Goal: Task Accomplishment & Management: Use online tool/utility

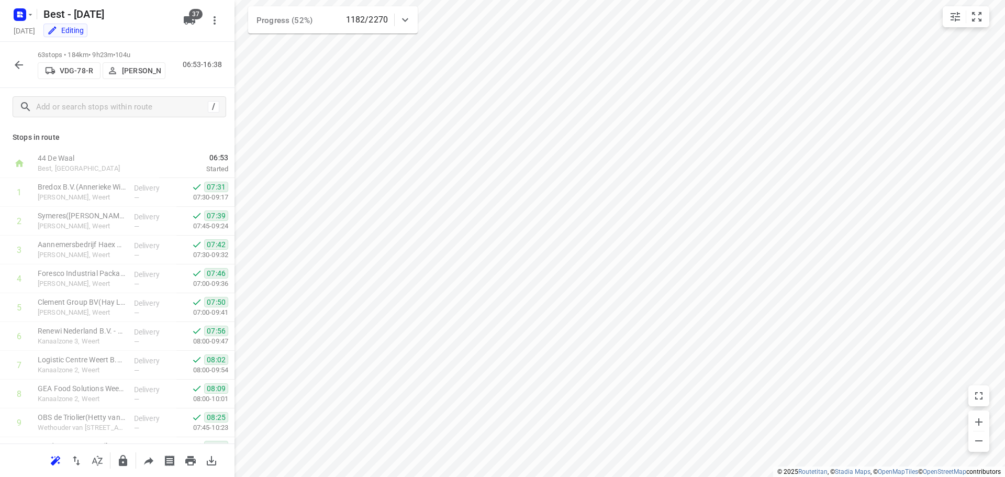
scroll to position [733, 0]
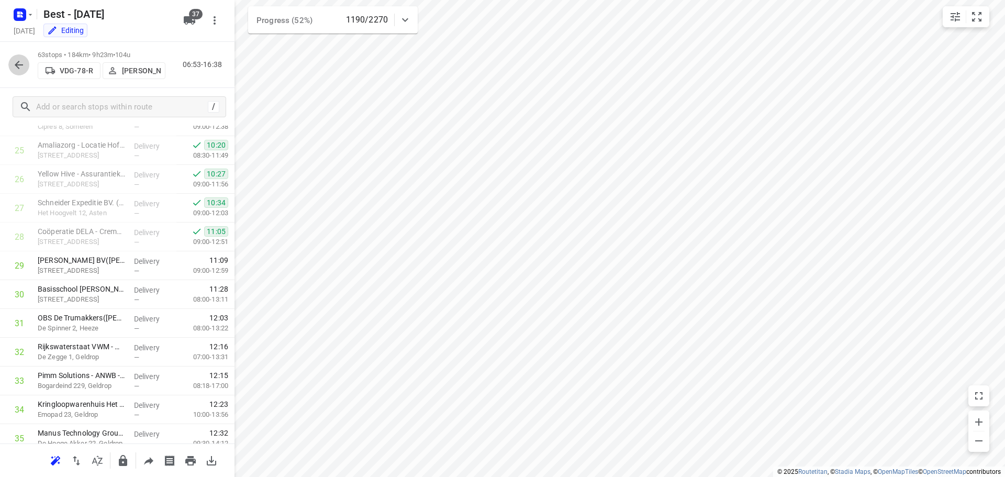
click at [14, 60] on icon "button" at bounding box center [19, 65] width 13 height 13
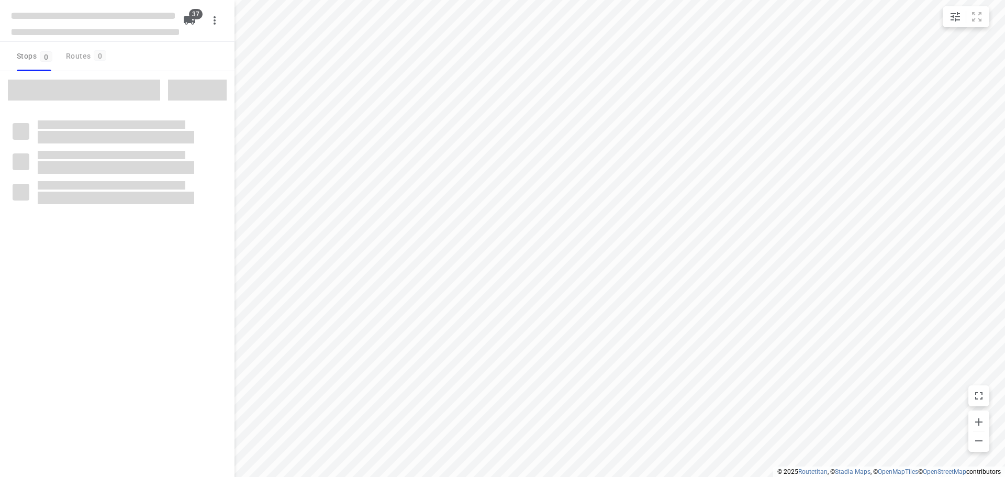
checkbox input "true"
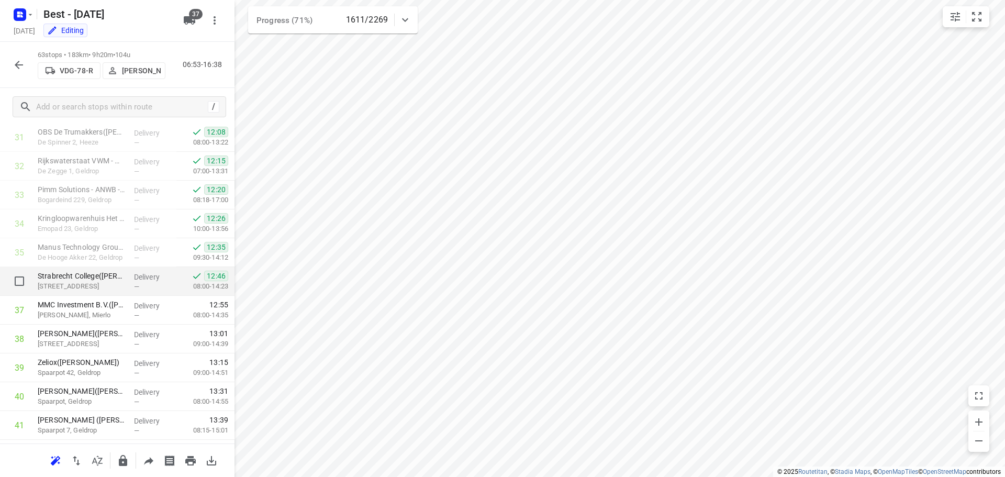
scroll to position [942, 0]
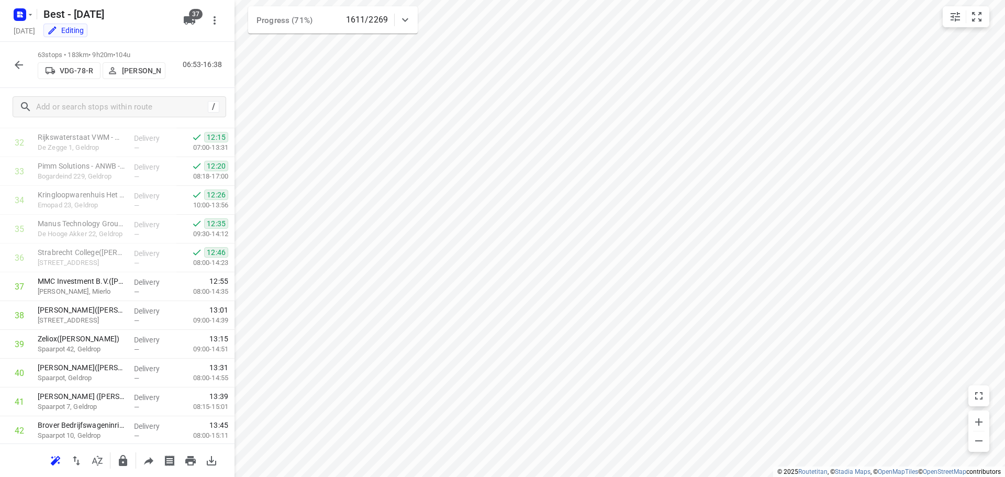
click at [24, 54] on div at bounding box center [18, 64] width 21 height 21
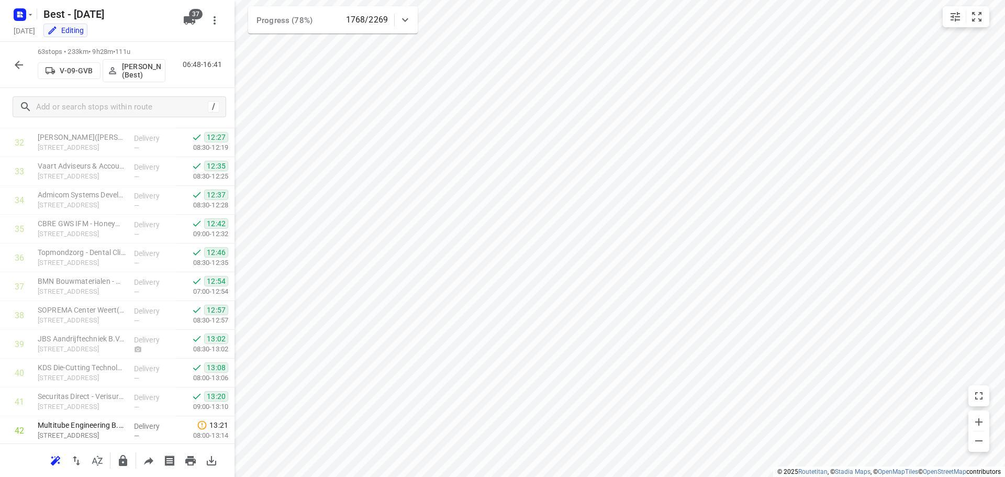
click at [20, 63] on icon "button" at bounding box center [19, 65] width 13 height 13
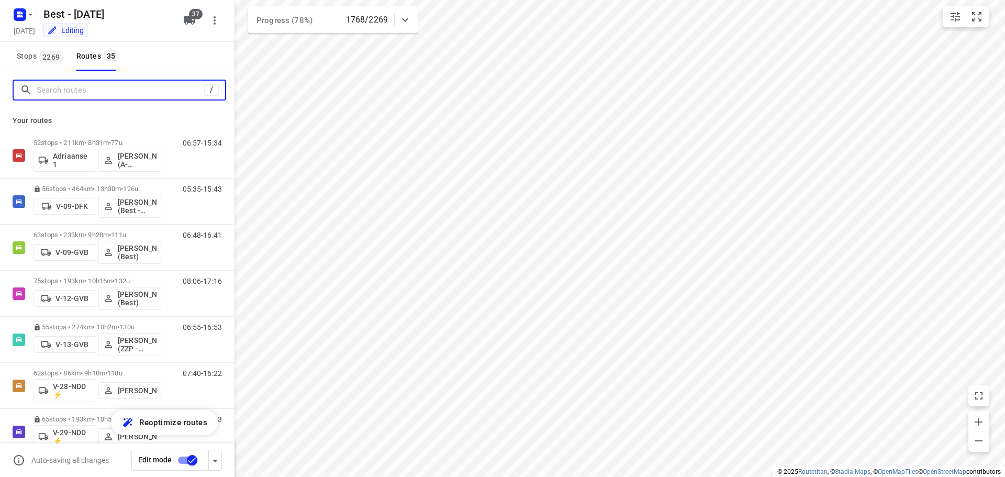
click at [147, 91] on input "Search routes" at bounding box center [120, 90] width 167 height 16
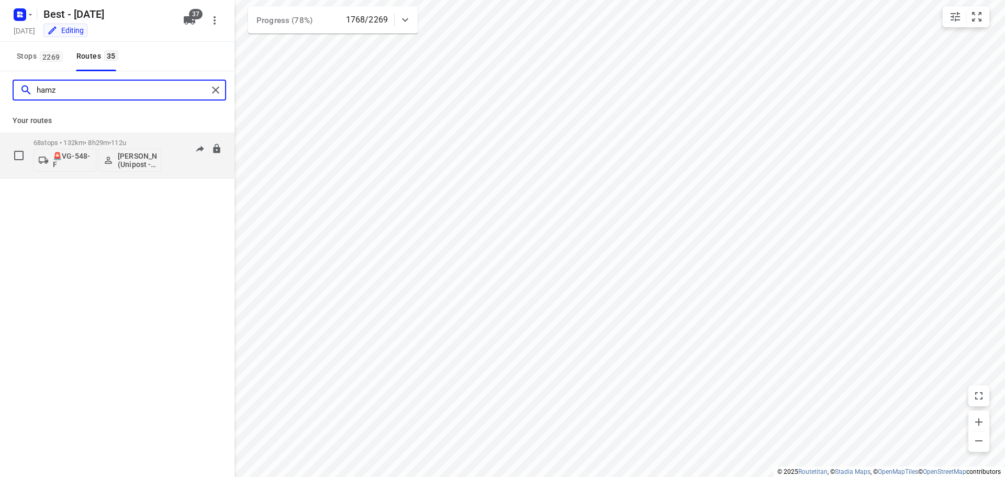
type input "hamz"
click at [77, 136] on div "68 stops • 132km • 8h29m • 112u 🚨VG-548-F Hamza Alzeadi (Unipost - Best - ZZP)" at bounding box center [97, 154] width 128 height 43
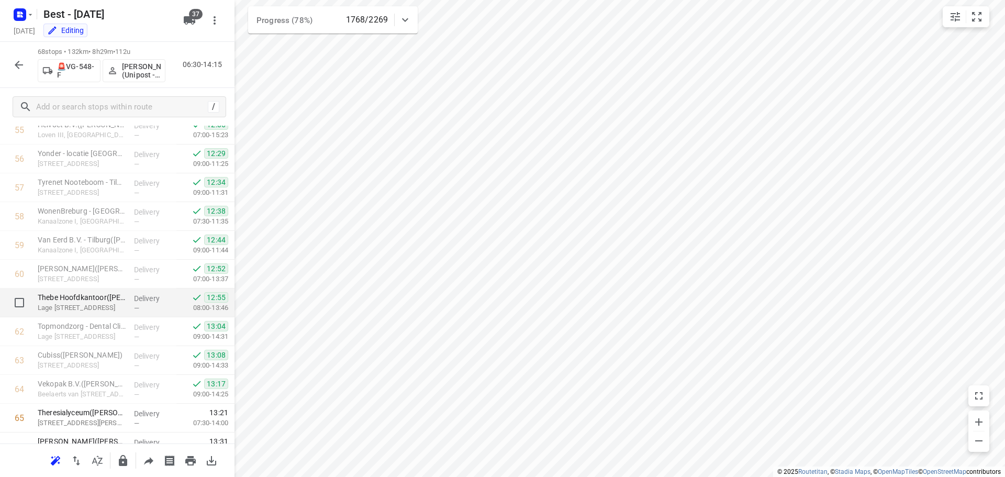
scroll to position [1721, 0]
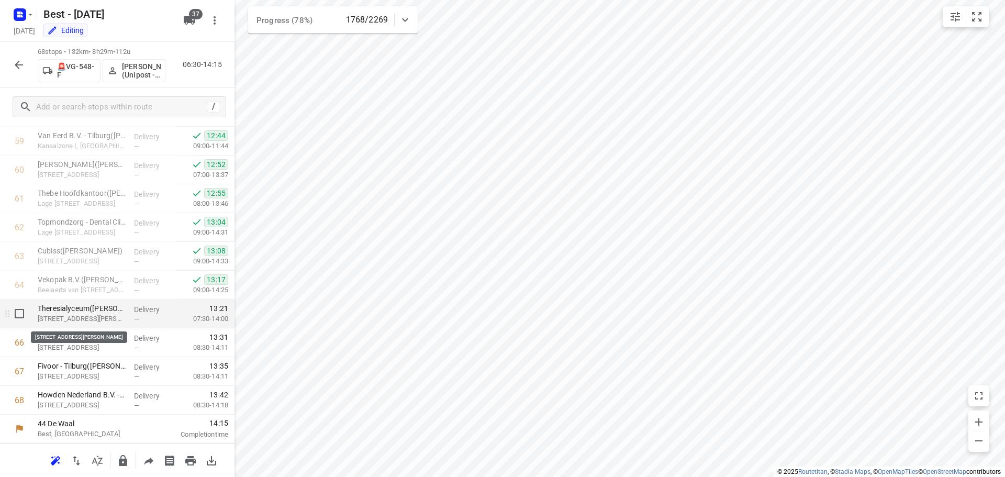
click at [75, 317] on p "[STREET_ADDRESS][PERSON_NAME]" at bounding box center [82, 318] width 88 height 10
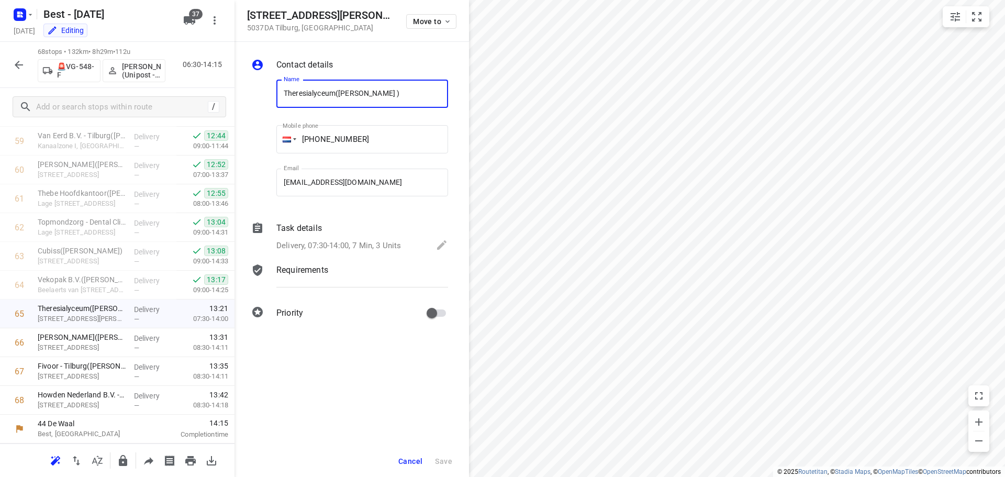
click at [364, 232] on div "Task details" at bounding box center [362, 228] width 172 height 13
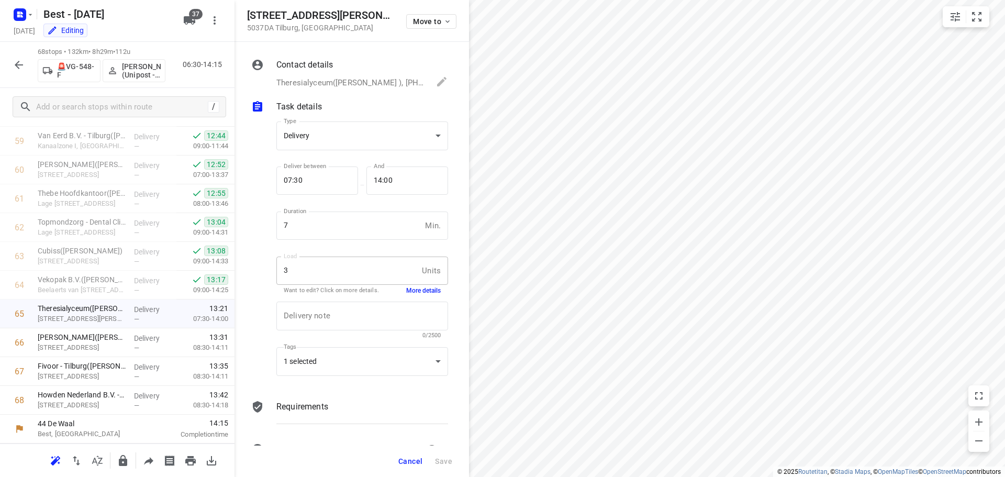
click at [408, 287] on button "More details" at bounding box center [423, 290] width 35 height 9
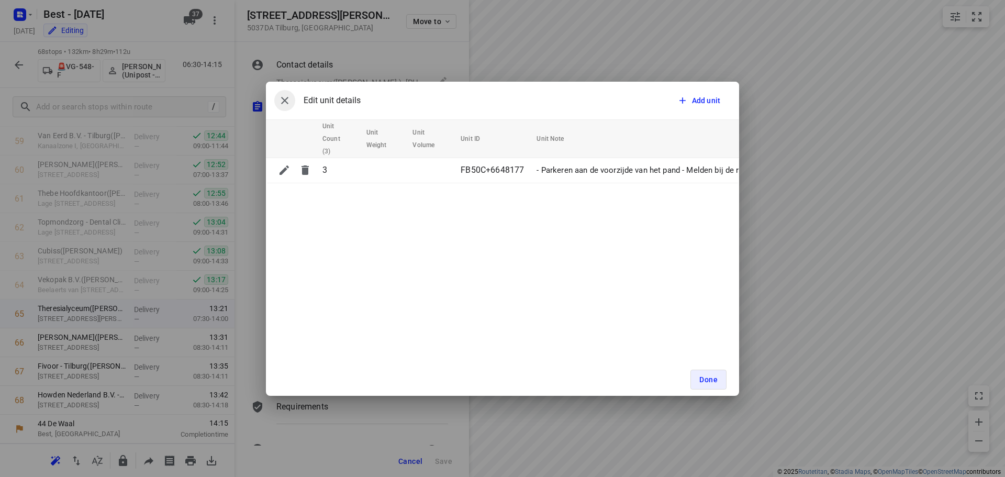
click at [294, 103] on button "button" at bounding box center [284, 100] width 21 height 21
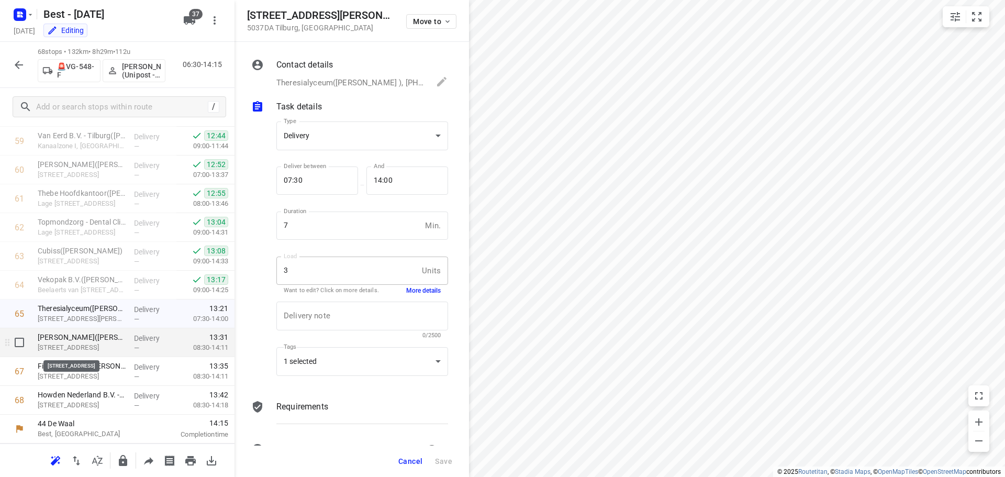
click at [97, 347] on p "[STREET_ADDRESS]" at bounding box center [82, 347] width 88 height 10
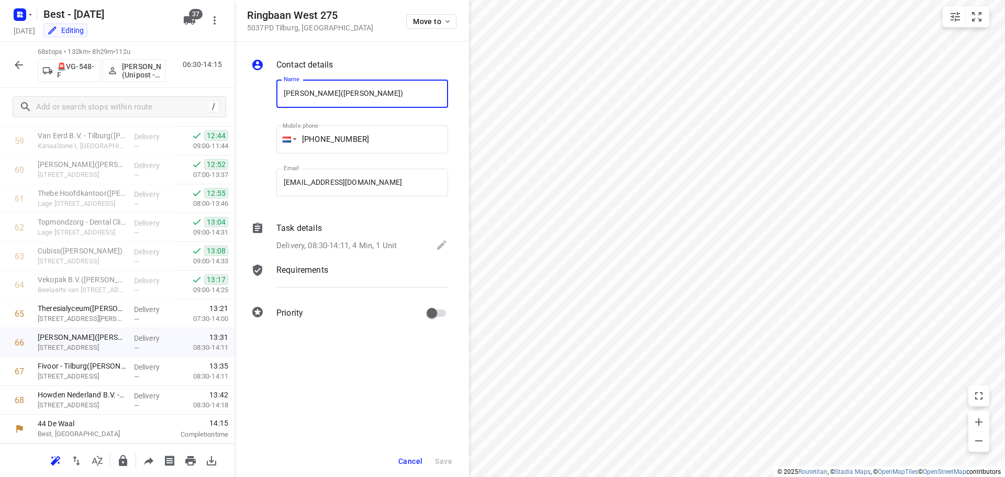
click at [308, 245] on p "Delivery, 08:30-14:11, 4 Min, 1 Unit" at bounding box center [336, 246] width 120 height 12
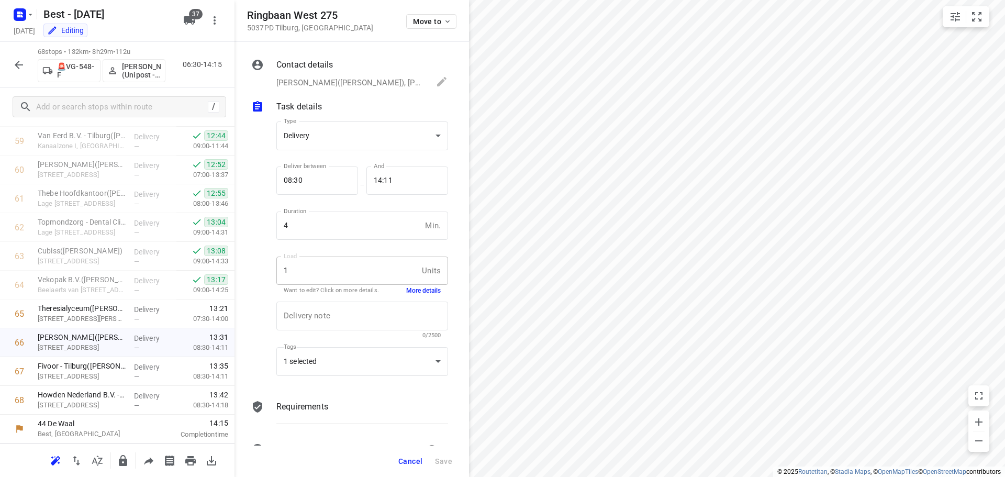
click at [420, 290] on button "More details" at bounding box center [423, 290] width 35 height 9
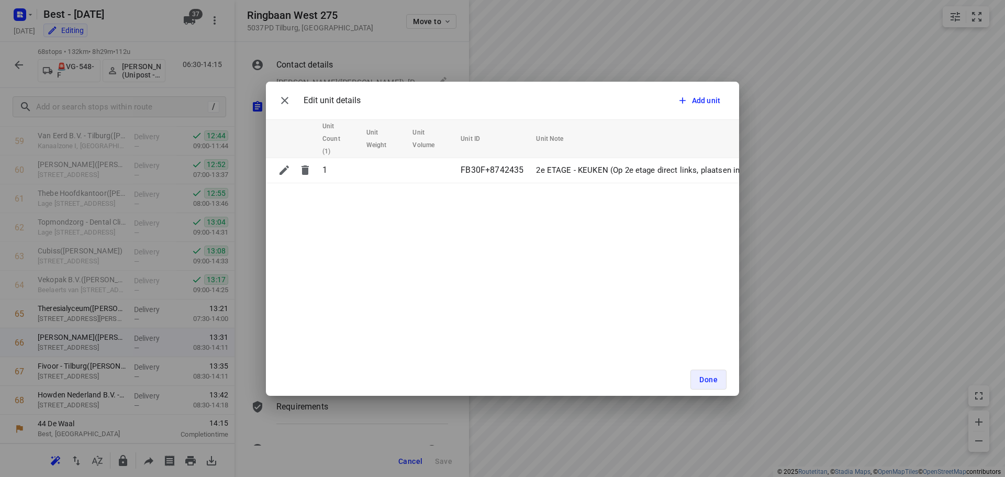
click at [98, 364] on div "Edit unit details Add unit Unit Count (1) Unit Weight Unit Volume Unit ID Unit …" at bounding box center [502, 238] width 1005 height 477
click at [85, 372] on div "Edit unit details Add unit Unit Count (1) Unit Weight Unit Volume Unit ID Unit …" at bounding box center [502, 238] width 1005 height 477
drag, startPoint x: 269, startPoint y: 86, endPoint x: 276, endPoint y: 94, distance: 10.4
click at [274, 88] on div "Edit unit details Add unit" at bounding box center [502, 101] width 473 height 38
click at [278, 96] on button "button" at bounding box center [284, 100] width 21 height 21
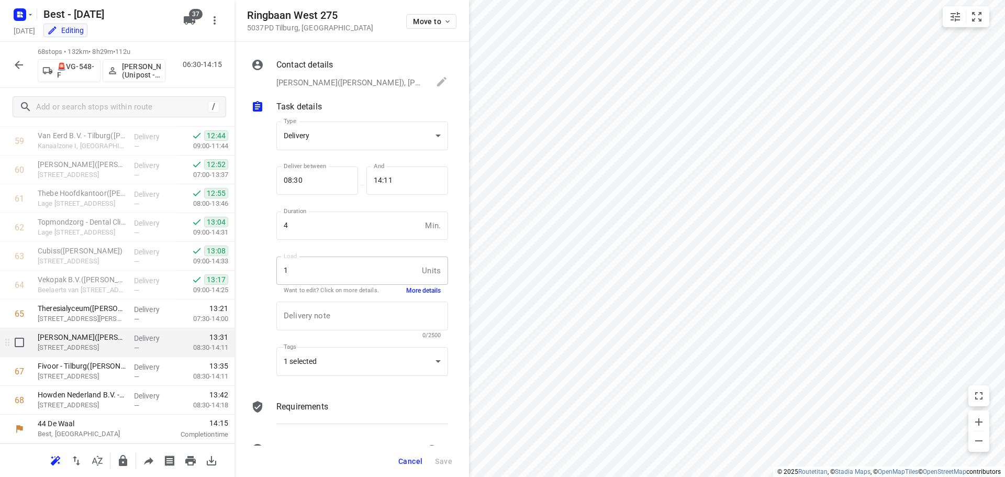
click at [58, 329] on div "[PERSON_NAME]([PERSON_NAME]) [STREET_ADDRESS]" at bounding box center [81, 342] width 96 height 29
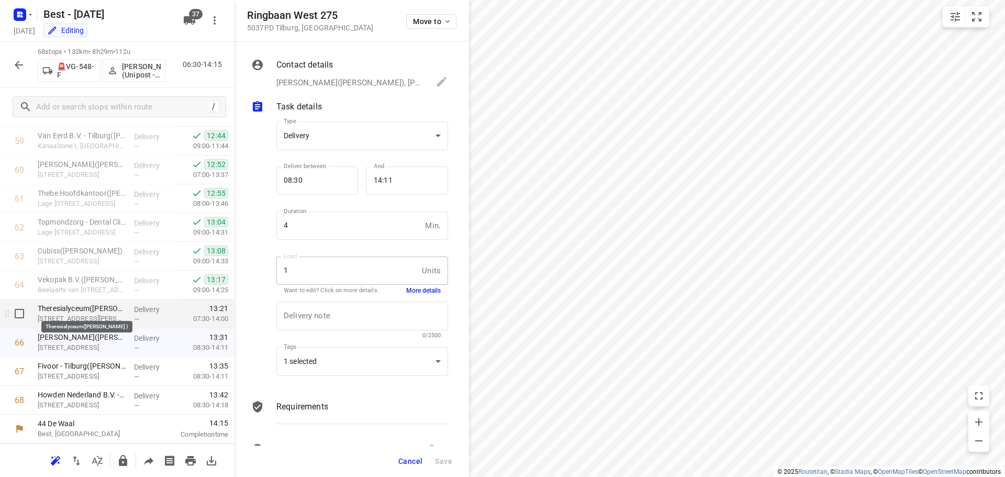
click at [62, 312] on p "Theresialyceum([PERSON_NAME] )" at bounding box center [82, 308] width 88 height 10
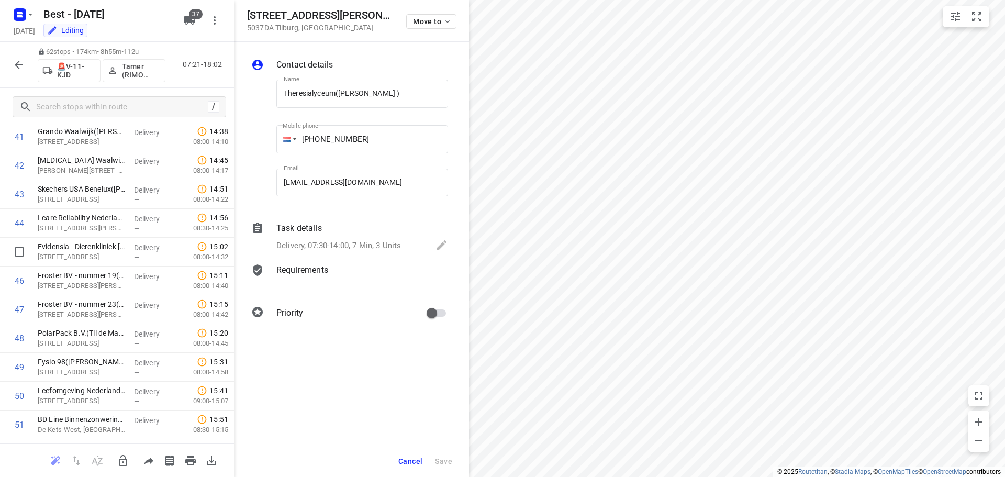
scroll to position [1182, 0]
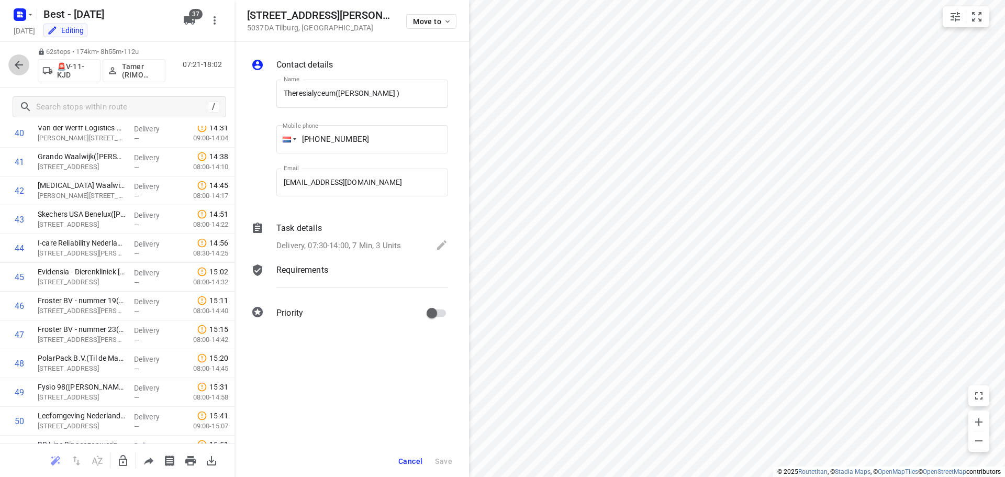
click at [19, 59] on icon "button" at bounding box center [19, 65] width 13 height 13
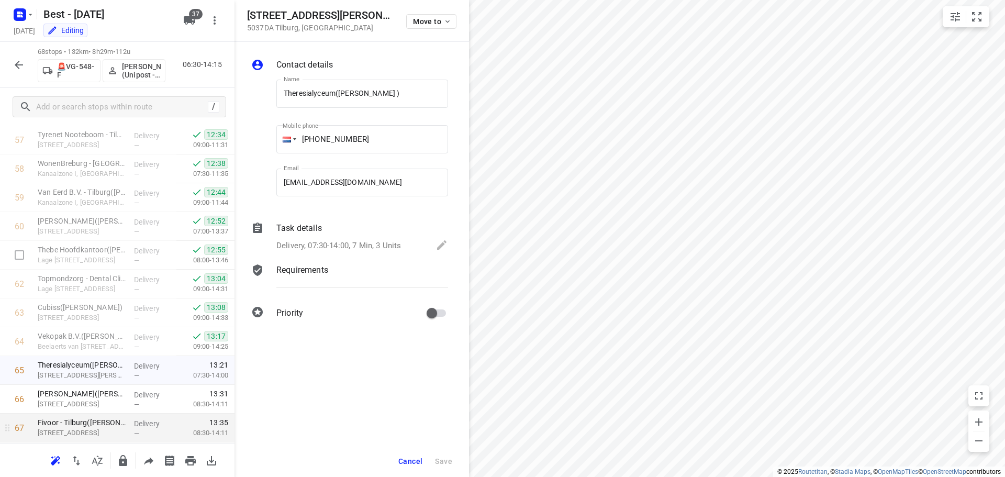
scroll to position [1721, 0]
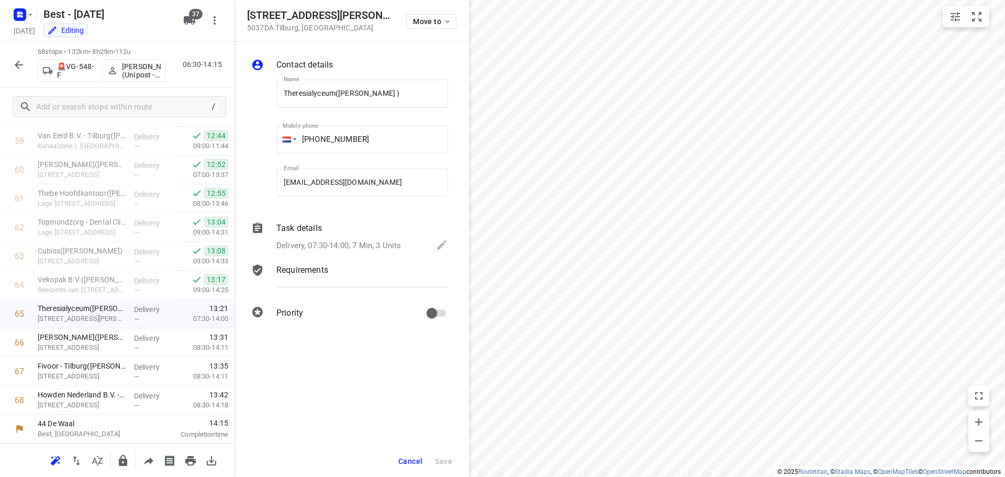
click at [413, 463] on span "Cancel" at bounding box center [410, 461] width 24 height 8
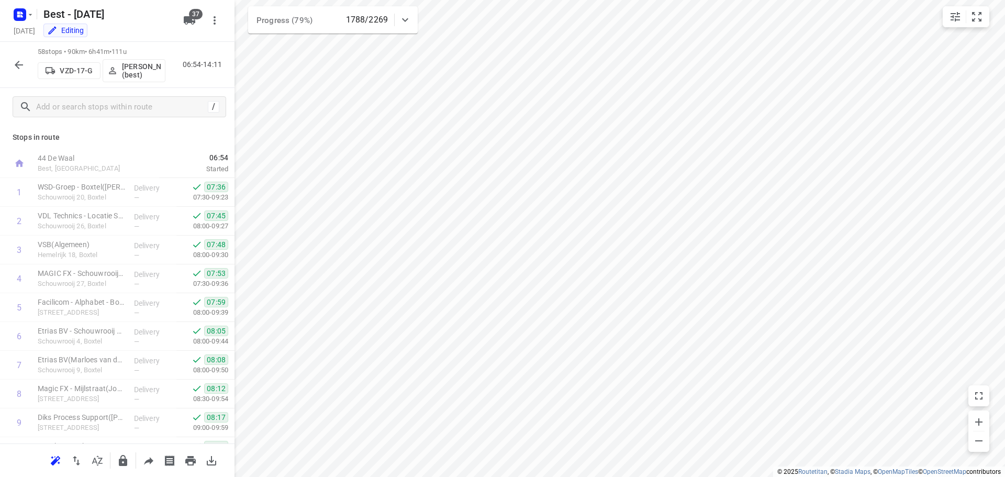
scroll to position [1433, 0]
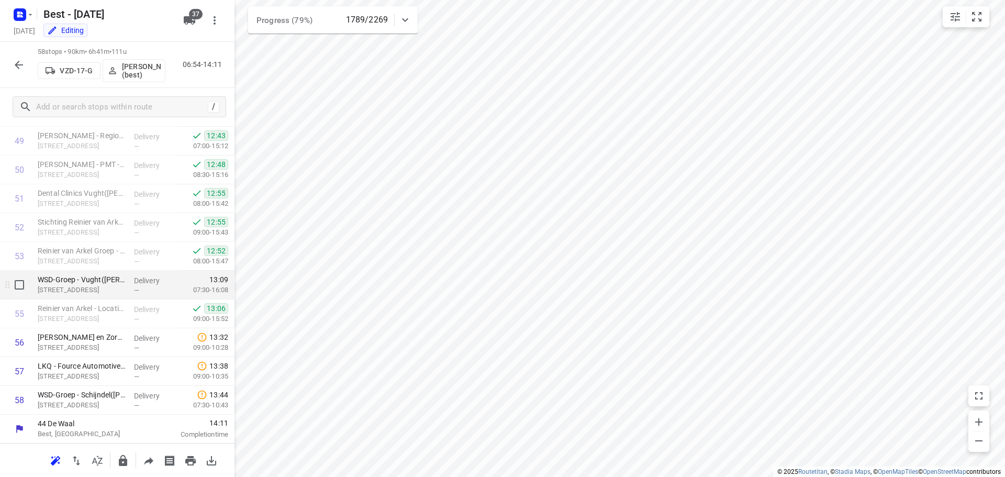
click at [76, 285] on p "[STREET_ADDRESS]" at bounding box center [82, 290] width 88 height 10
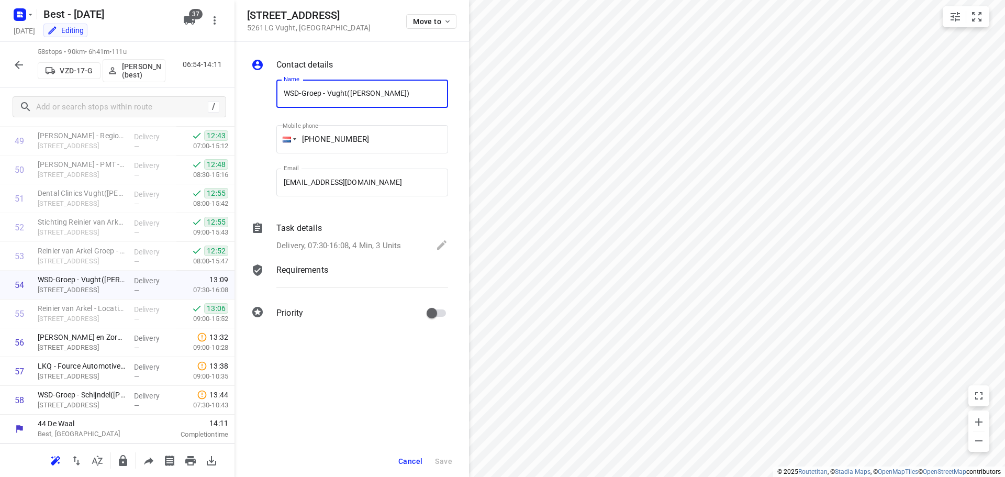
click at [322, 241] on p "Delivery, 07:30-16:08, 4 Min, 3 Units" at bounding box center [338, 246] width 125 height 12
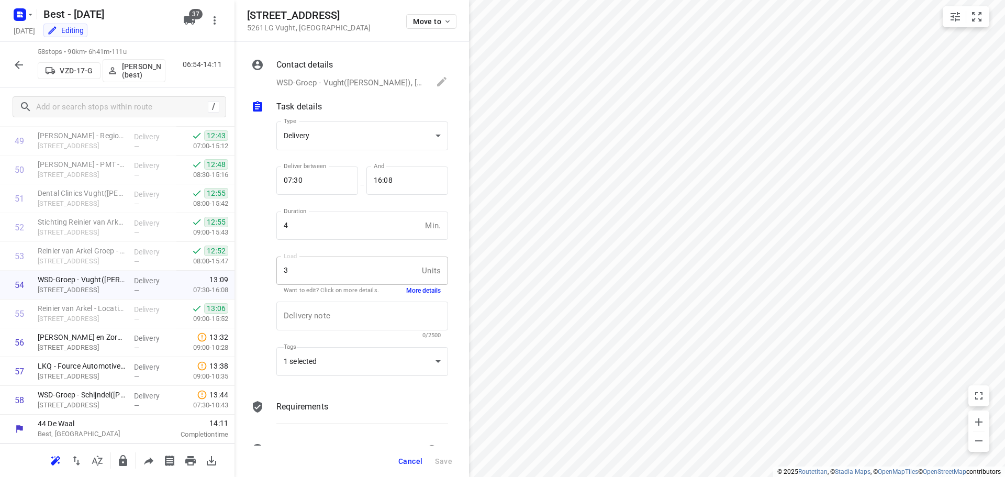
click at [421, 282] on div "3 Units Load" at bounding box center [362, 270] width 172 height 28
click at [421, 287] on button "More details" at bounding box center [423, 290] width 35 height 9
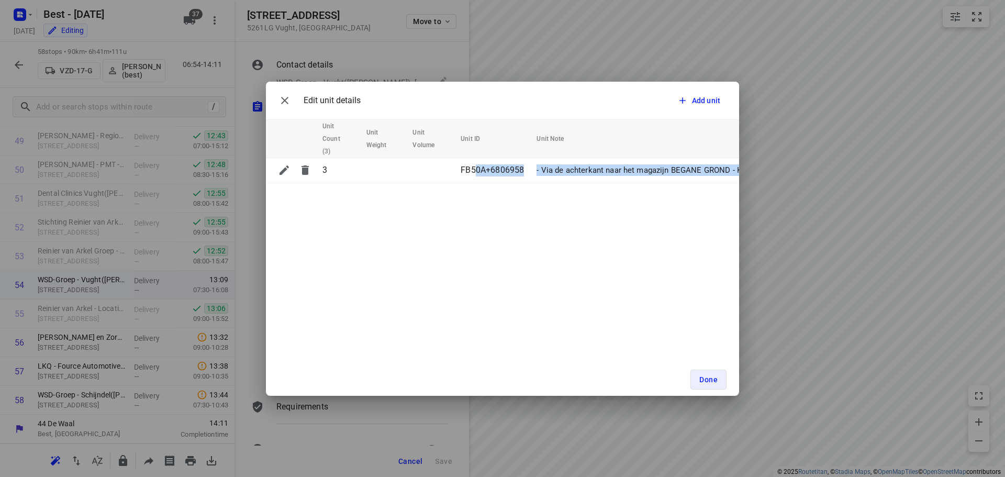
drag, startPoint x: 475, startPoint y: 172, endPoint x: 544, endPoint y: 307, distance: 152.4
click at [541, 342] on div "Edit unit details Add unit Unit Count (3) Unit Weight Unit Volume Unit ID Unit …" at bounding box center [502, 239] width 473 height 314
click at [574, 270] on div "Edit unit details Add unit Unit Count (3) Unit Weight Unit Volume Unit ID Unit …" at bounding box center [502, 239] width 473 height 314
drag, startPoint x: 608, startPoint y: 329, endPoint x: 649, endPoint y: 347, distance: 45.5
click at [646, 345] on div "Edit unit details Add unit Unit Count (3) Unit Weight Unit Volume Unit ID Unit …" at bounding box center [502, 239] width 473 height 314
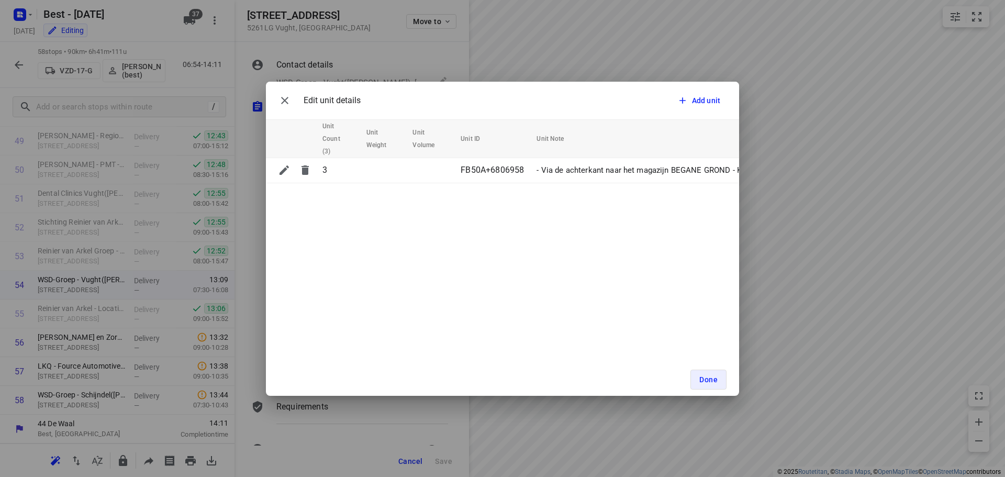
click at [695, 368] on div "Done" at bounding box center [502, 379] width 473 height 32
click at [699, 383] on button "Done" at bounding box center [708, 379] width 36 height 20
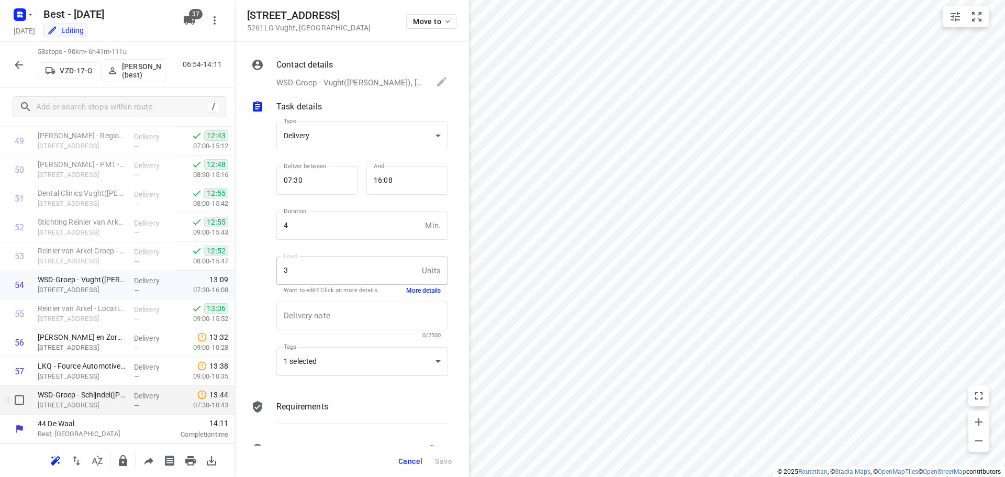
click at [93, 412] on div "WSD-Groep - Schijndel([PERSON_NAME]) [STREET_ADDRESS]" at bounding box center [81, 400] width 96 height 29
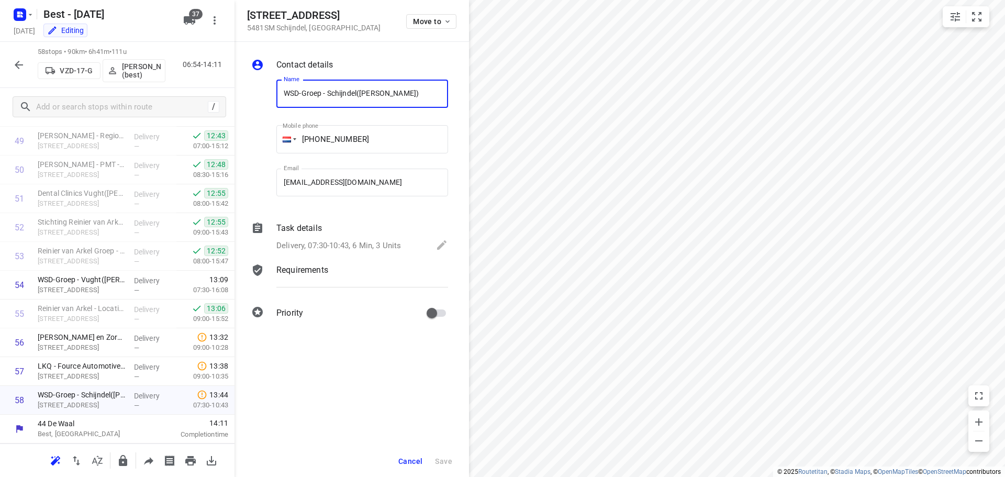
click at [347, 232] on div "Task details" at bounding box center [362, 228] width 172 height 13
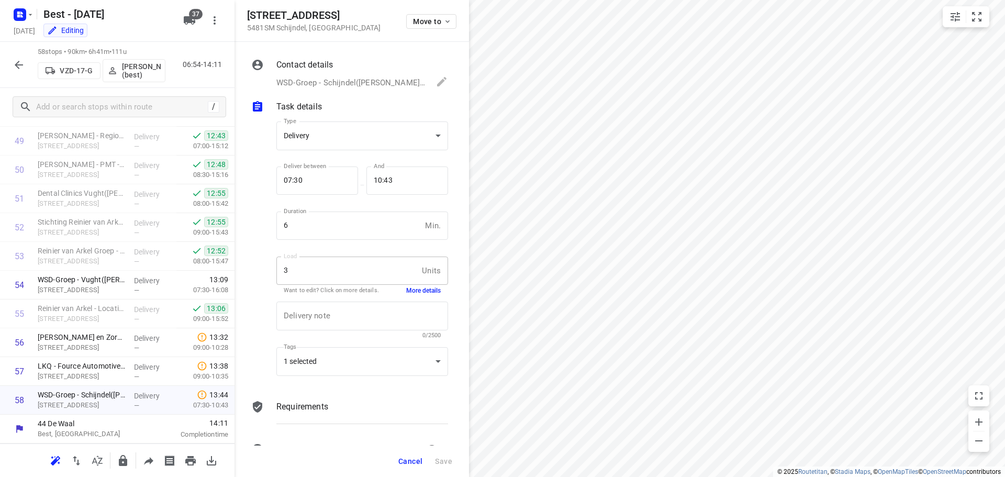
click at [421, 293] on button "More details" at bounding box center [423, 290] width 35 height 9
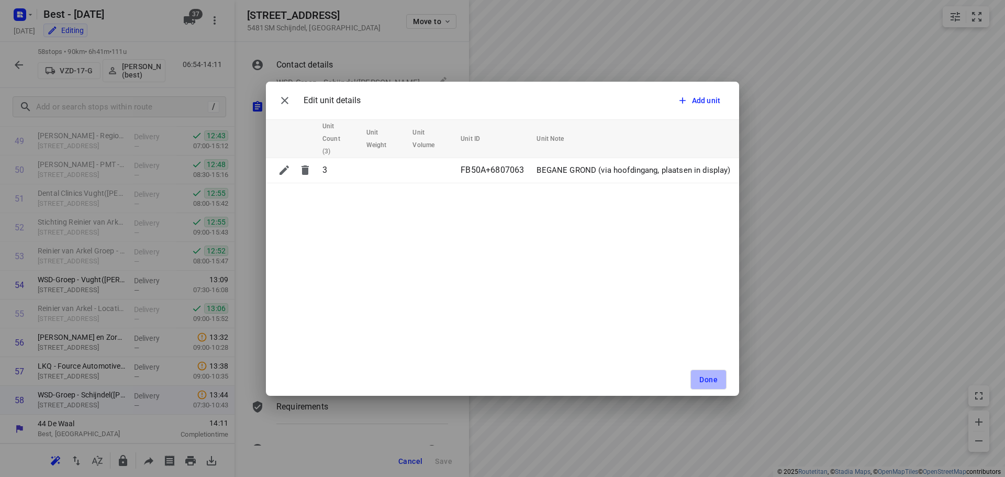
click at [715, 375] on span "Done" at bounding box center [708, 379] width 18 height 8
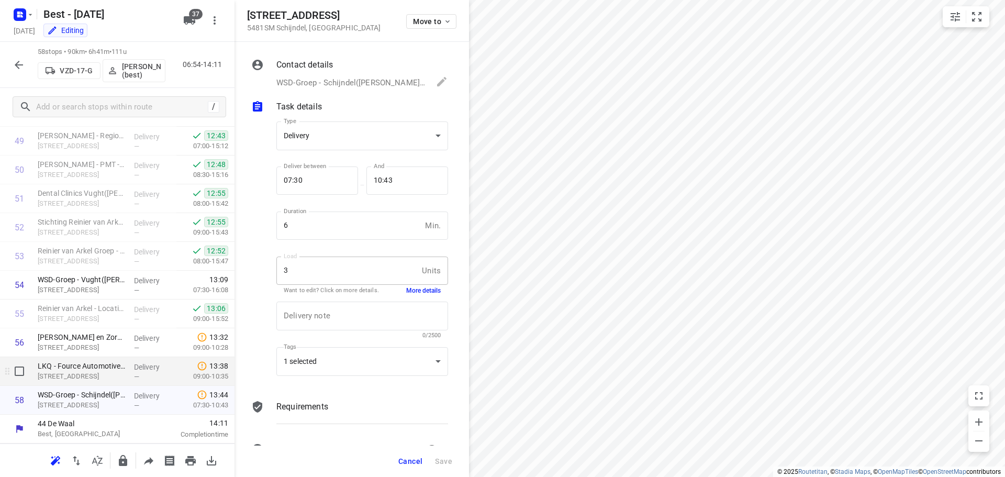
click at [69, 383] on div "LKQ - Fource Automotive B.V. - Schijndel([PERSON_NAME]) [STREET_ADDRESS]" at bounding box center [81, 371] width 96 height 29
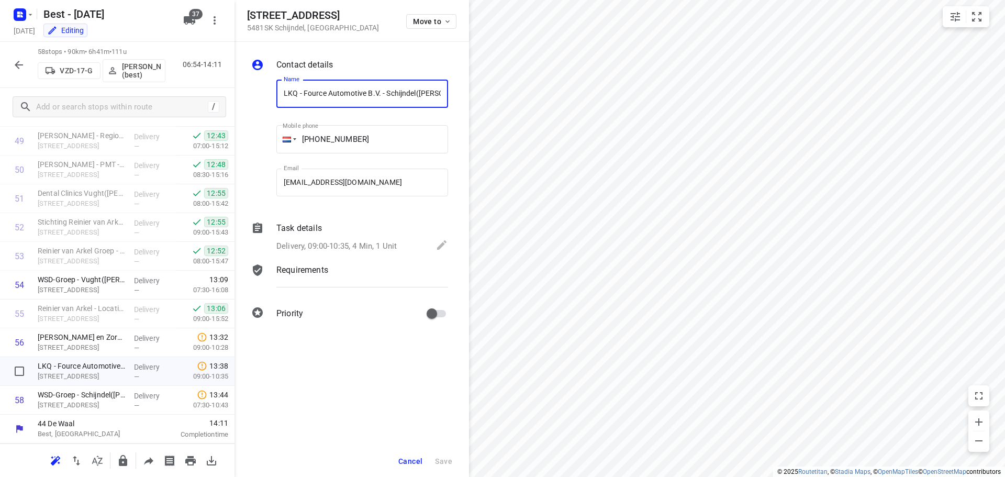
scroll to position [0, 65]
click at [401, 245] on div "Delivery, 09:00-10:35, 4 Min, 1 Unit" at bounding box center [362, 246] width 172 height 15
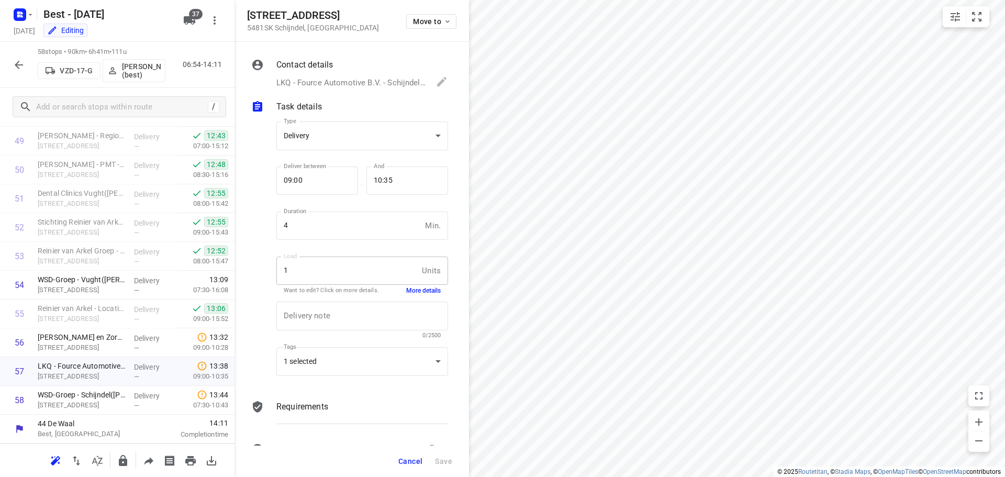
click at [416, 291] on button "More details" at bounding box center [423, 290] width 35 height 9
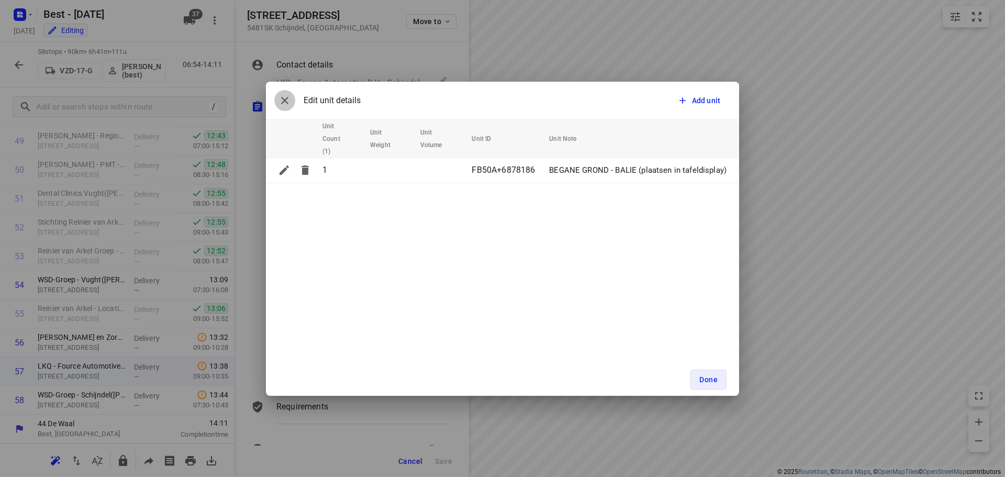
click at [283, 106] on icon "button" at bounding box center [284, 100] width 13 height 13
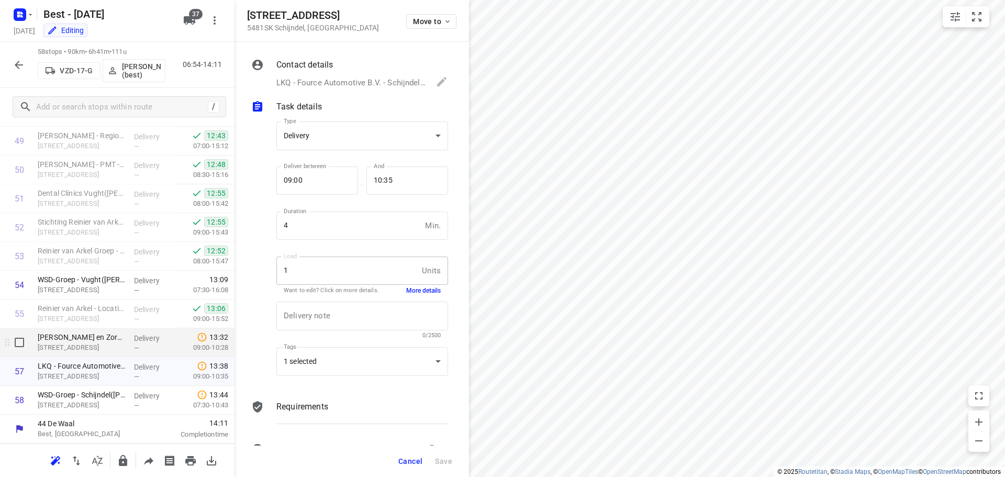
click at [102, 353] on div "[PERSON_NAME] en Zorg ART - Schijndel([PERSON_NAME]) [STREET_ADDRESS]" at bounding box center [81, 342] width 96 height 29
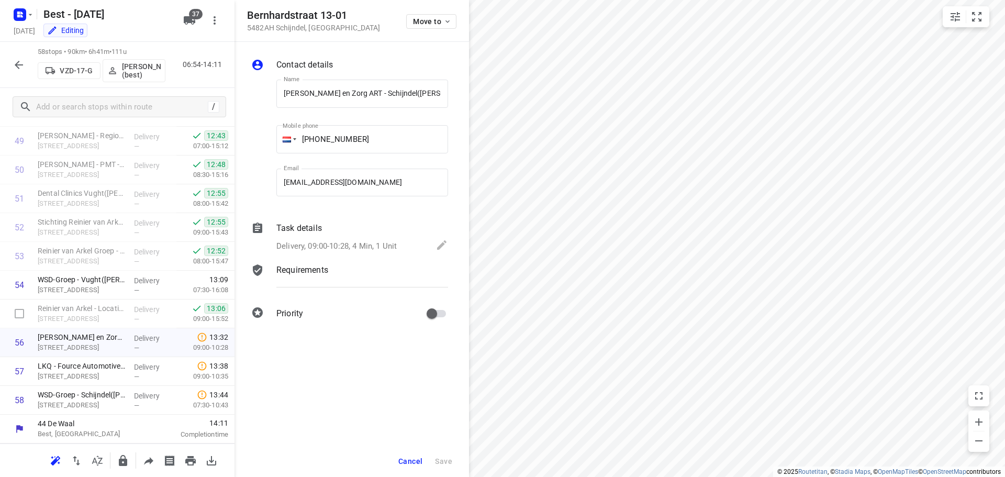
scroll to position [0, 77]
click at [341, 244] on p "Delivery, 09:00-10:28, 4 Min, 1 Unit" at bounding box center [336, 246] width 120 height 12
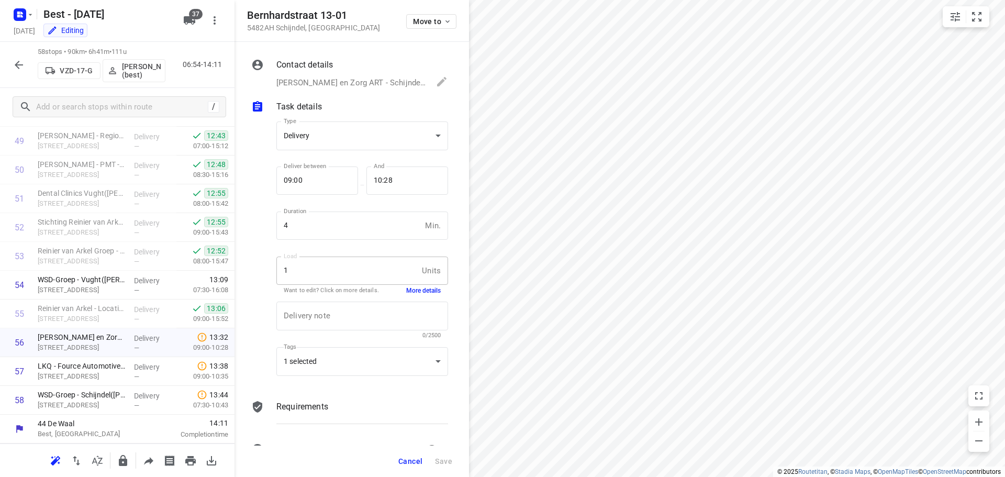
scroll to position [0, 0]
click at [426, 298] on div "Delivery note x Delivery note 0/2500" at bounding box center [362, 320] width 180 height 50
click at [420, 293] on button "More details" at bounding box center [423, 290] width 35 height 9
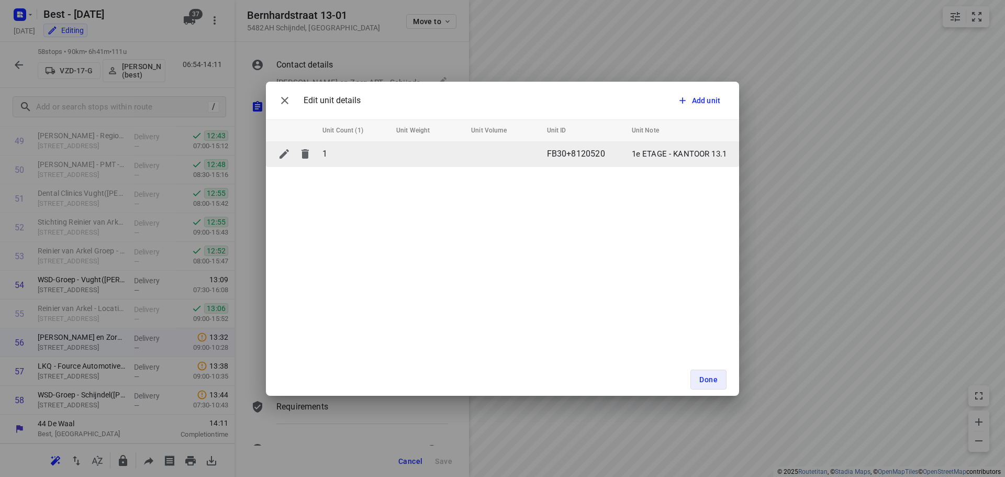
click at [612, 149] on td "FB30+8120520" at bounding box center [585, 153] width 85 height 25
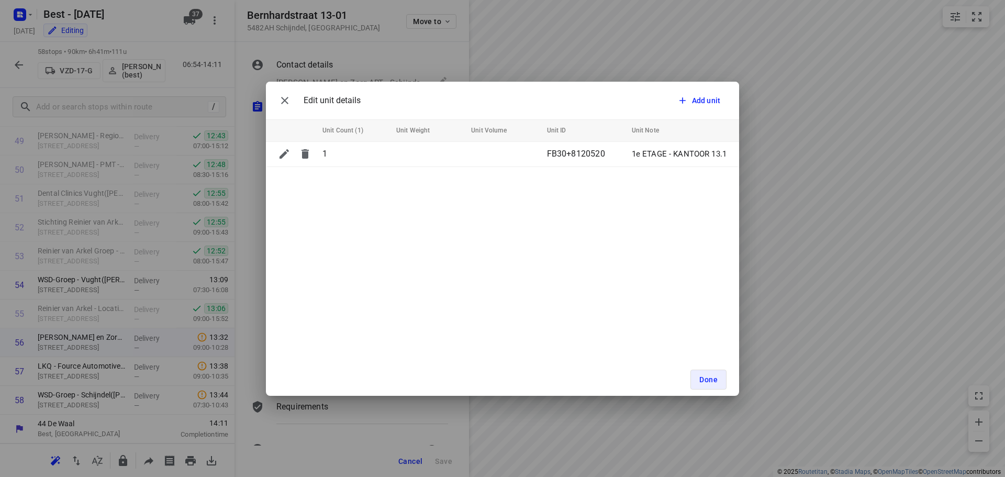
drag, startPoint x: 556, startPoint y: 267, endPoint x: 551, endPoint y: 267, distance: 5.3
click at [551, 267] on div "Edit unit details Add unit Unit Count (1) Unit Weight Unit Volume Unit ID Unit …" at bounding box center [502, 239] width 473 height 314
click at [277, 99] on button "button" at bounding box center [284, 100] width 21 height 21
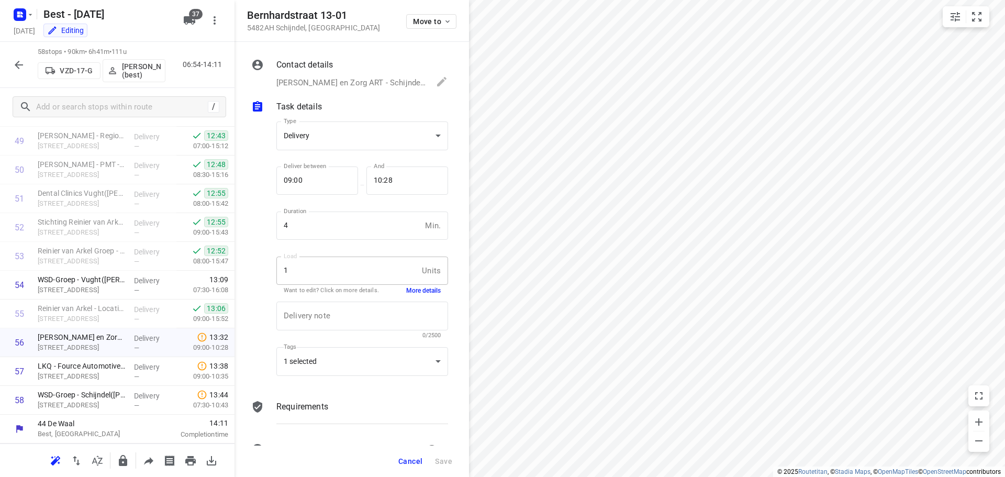
click at [406, 292] on button "More details" at bounding box center [423, 290] width 35 height 9
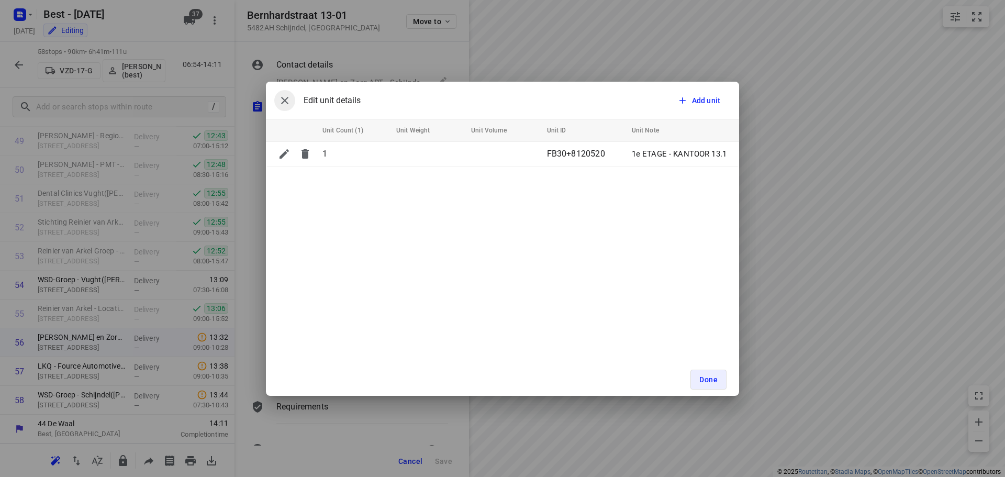
click at [285, 106] on icon "button" at bounding box center [284, 100] width 13 height 13
